Goal: Transaction & Acquisition: Book appointment/travel/reservation

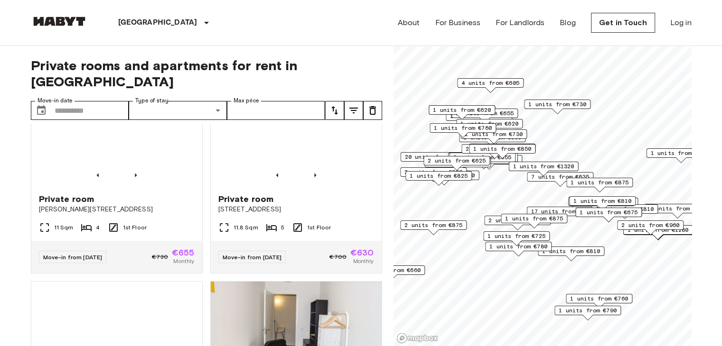
scroll to position [2394, 0]
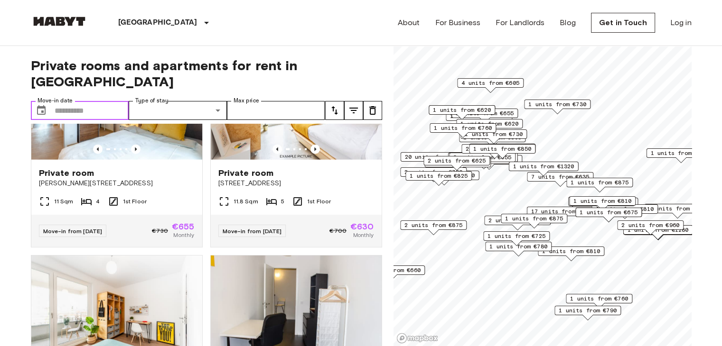
click at [72, 101] on input "Move-in date" at bounding box center [92, 110] width 75 height 19
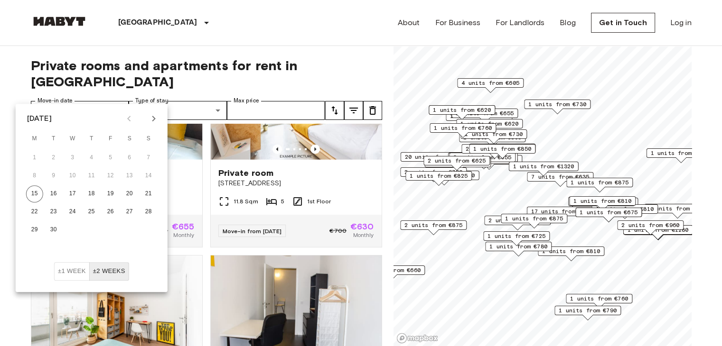
click at [154, 118] on icon "Next month" at bounding box center [153, 119] width 3 height 6
click at [73, 157] on button "1" at bounding box center [72, 158] width 17 height 17
type input "**********"
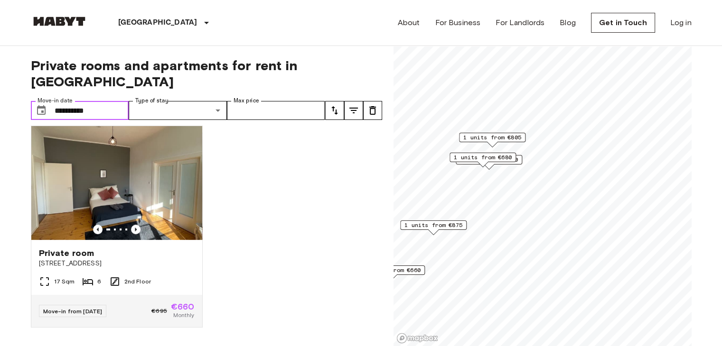
scroll to position [430, 0]
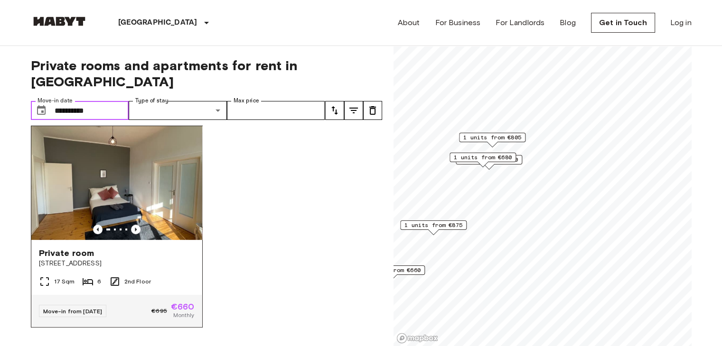
click at [114, 180] on img at bounding box center [116, 183] width 171 height 114
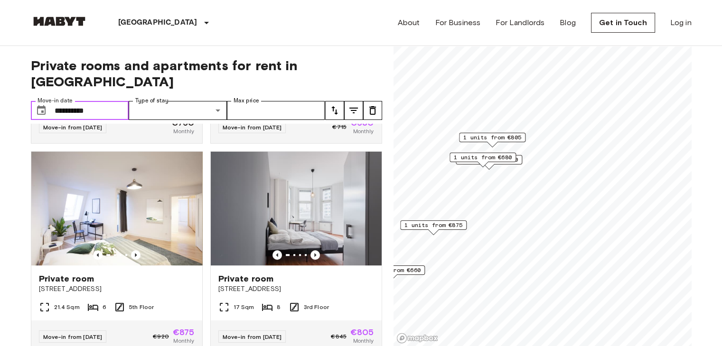
scroll to position [161, 0]
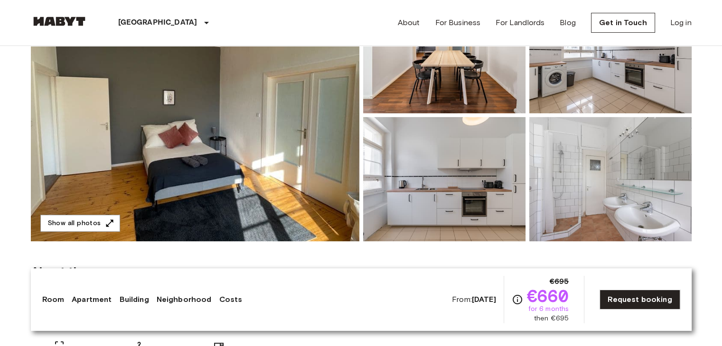
scroll to position [100, 0]
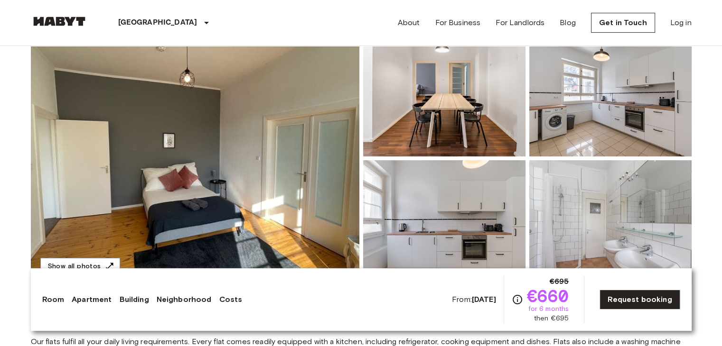
click at [308, 150] on img at bounding box center [195, 158] width 328 height 253
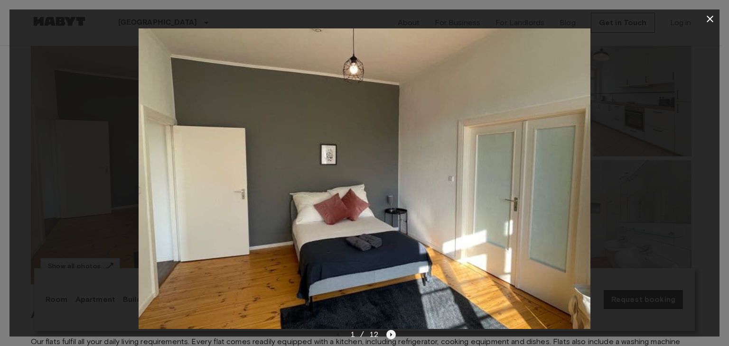
click at [391, 337] on icon "Next image" at bounding box center [390, 334] width 9 height 9
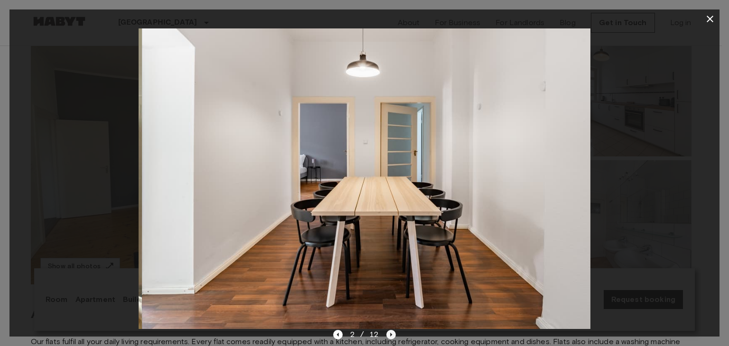
click at [391, 337] on icon "Next image" at bounding box center [390, 334] width 9 height 9
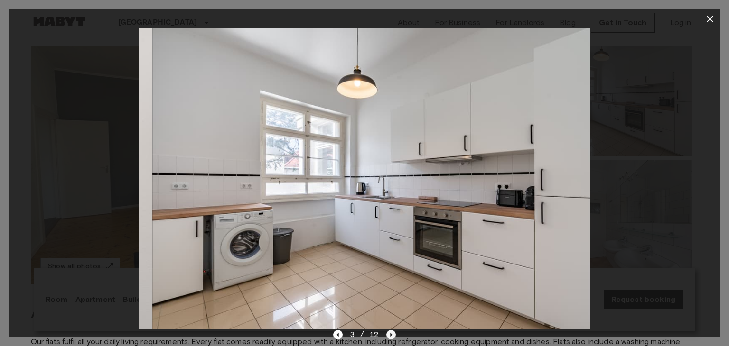
click at [391, 337] on icon "Next image" at bounding box center [390, 334] width 9 height 9
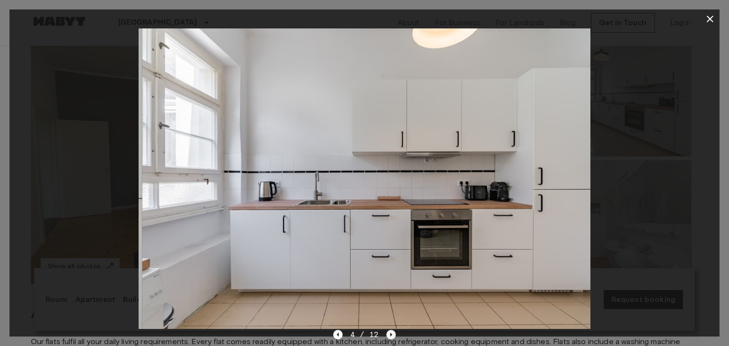
click at [391, 337] on icon "Next image" at bounding box center [390, 334] width 9 height 9
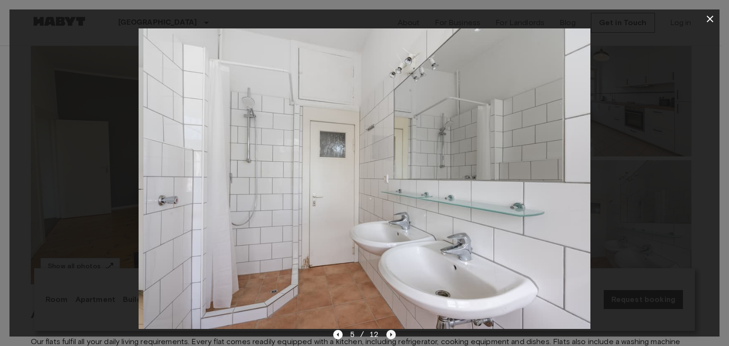
click at [391, 337] on icon "Next image" at bounding box center [390, 334] width 9 height 9
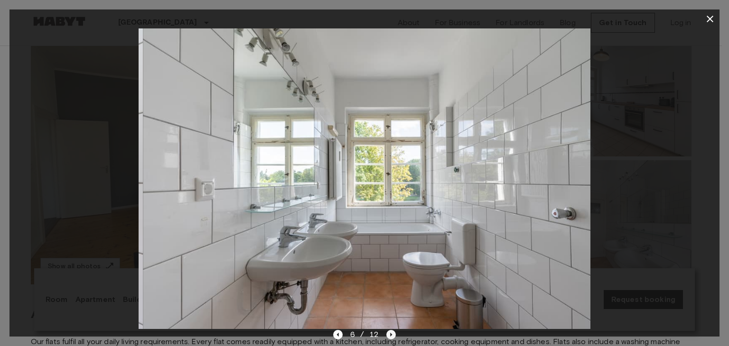
click at [391, 337] on icon "Next image" at bounding box center [390, 334] width 9 height 9
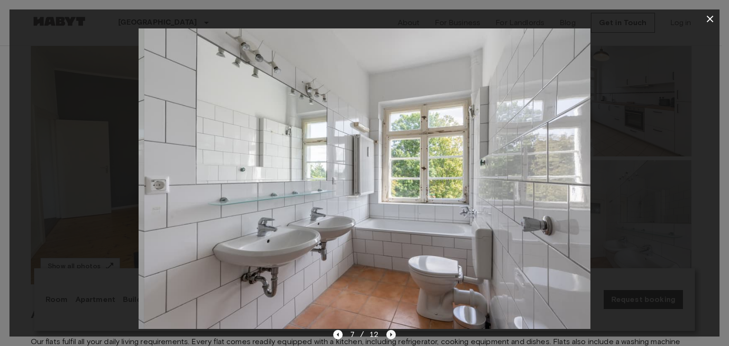
click at [391, 337] on icon "Next image" at bounding box center [390, 334] width 9 height 9
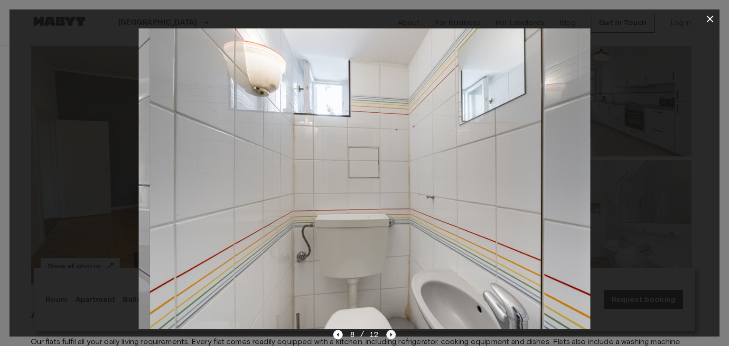
click at [391, 337] on icon "Next image" at bounding box center [390, 334] width 9 height 9
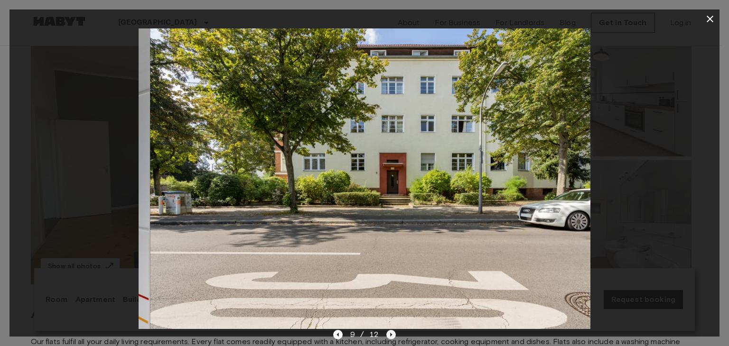
click at [391, 337] on icon "Next image" at bounding box center [390, 334] width 9 height 9
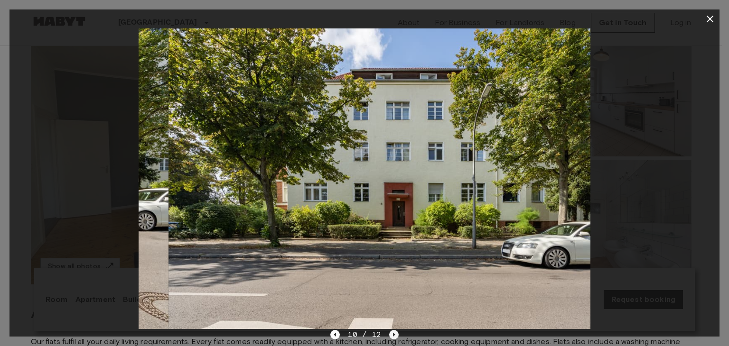
click at [391, 337] on icon "Next image" at bounding box center [393, 334] width 9 height 9
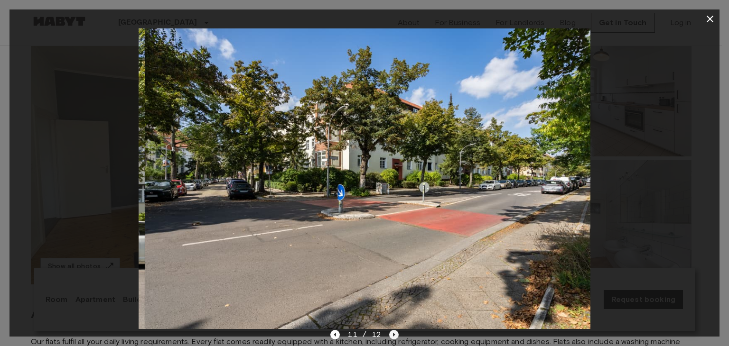
click at [391, 337] on icon "Next image" at bounding box center [393, 334] width 9 height 9
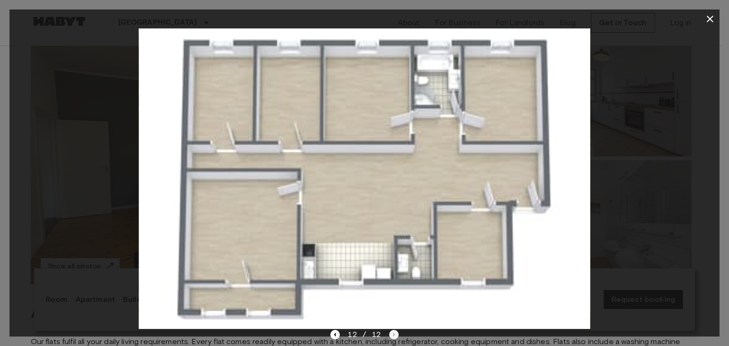
click at [391, 337] on div "12 / 12" at bounding box center [364, 334] width 68 height 11
click at [718, 19] on button "button" at bounding box center [710, 18] width 19 height 19
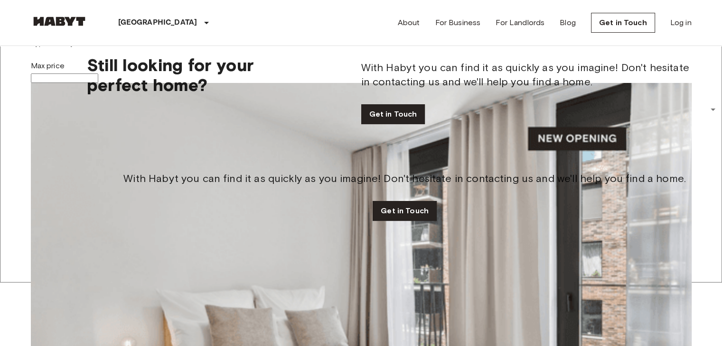
scroll to position [237, 0]
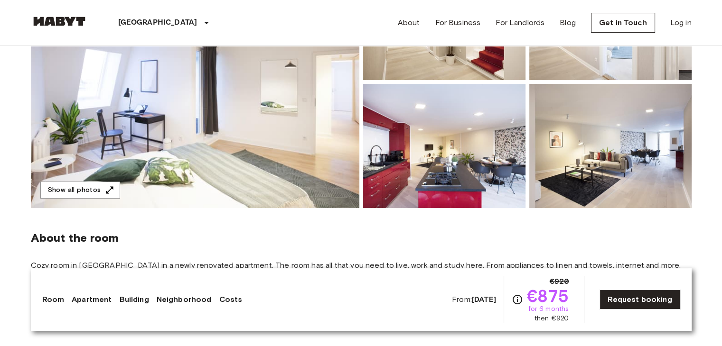
scroll to position [140, 0]
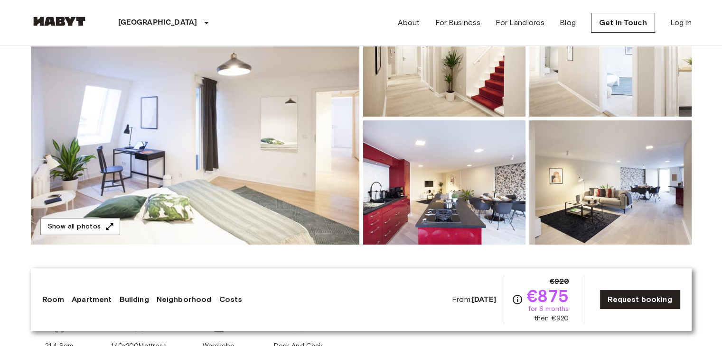
click at [268, 140] on img at bounding box center [195, 118] width 328 height 253
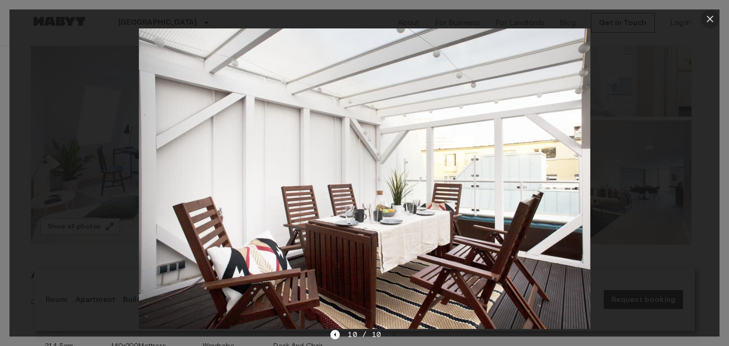
click at [706, 19] on icon "button" at bounding box center [709, 18] width 11 height 11
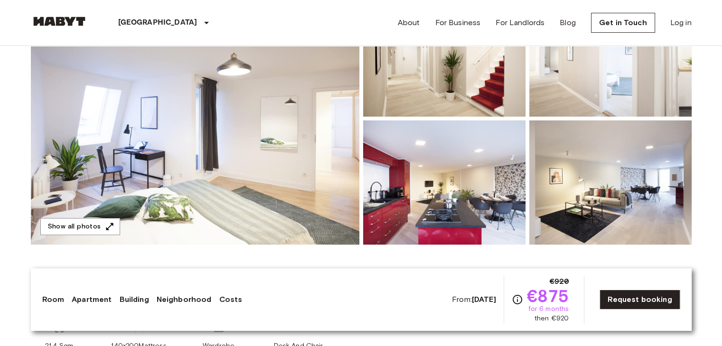
scroll to position [0, 0]
